Goal: Find specific page/section: Find specific page/section

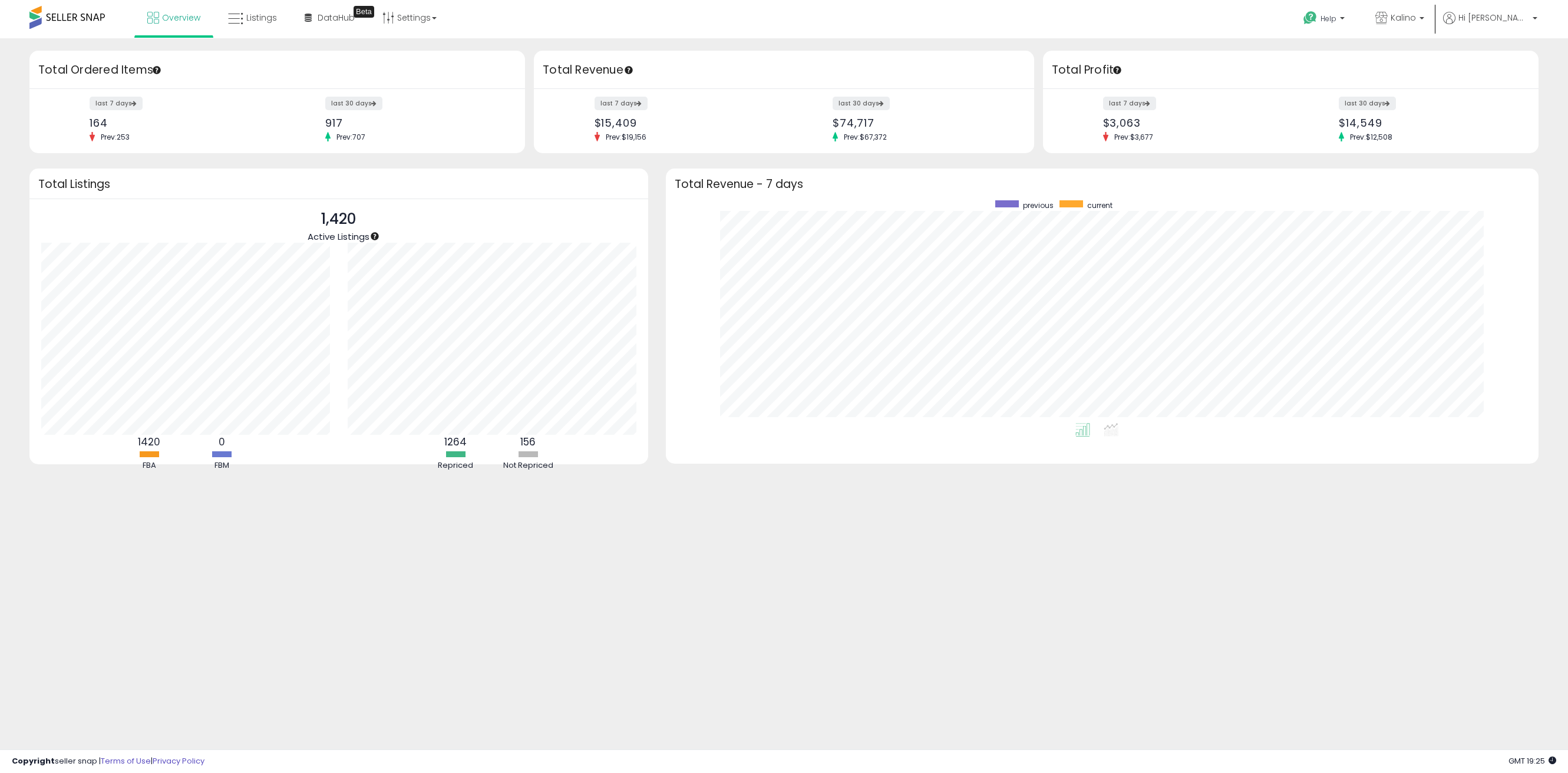
scroll to position [223, 850]
click at [263, 21] on span "Listings" at bounding box center [262, 18] width 30 height 12
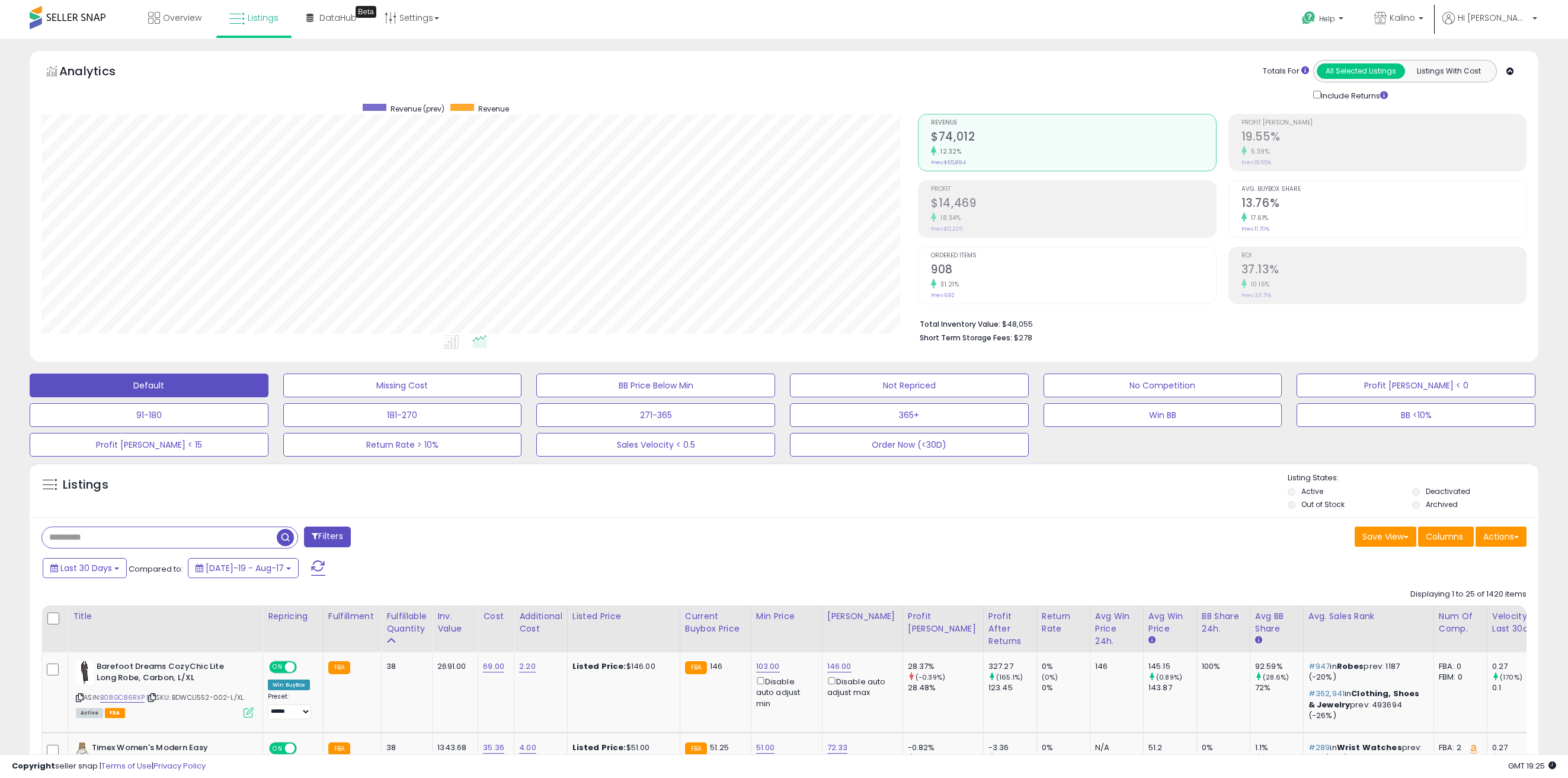
scroll to position [243, 877]
click at [264, 16] on span "Listings" at bounding box center [263, 18] width 31 height 12
